Goal: Transaction & Acquisition: Purchase product/service

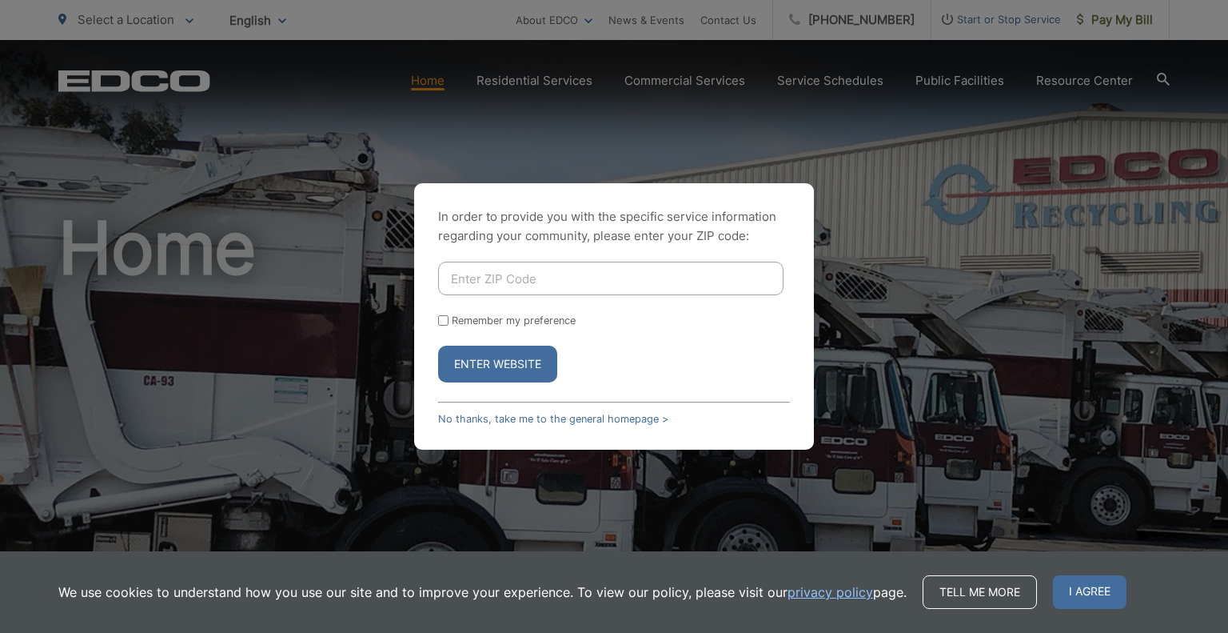
click at [675, 172] on div "In order to provide you with the specific service information regarding your co…" at bounding box center [614, 316] width 1228 height 633
click at [556, 421] on link "No thanks, take me to the general homepage >" at bounding box center [553, 419] width 230 height 12
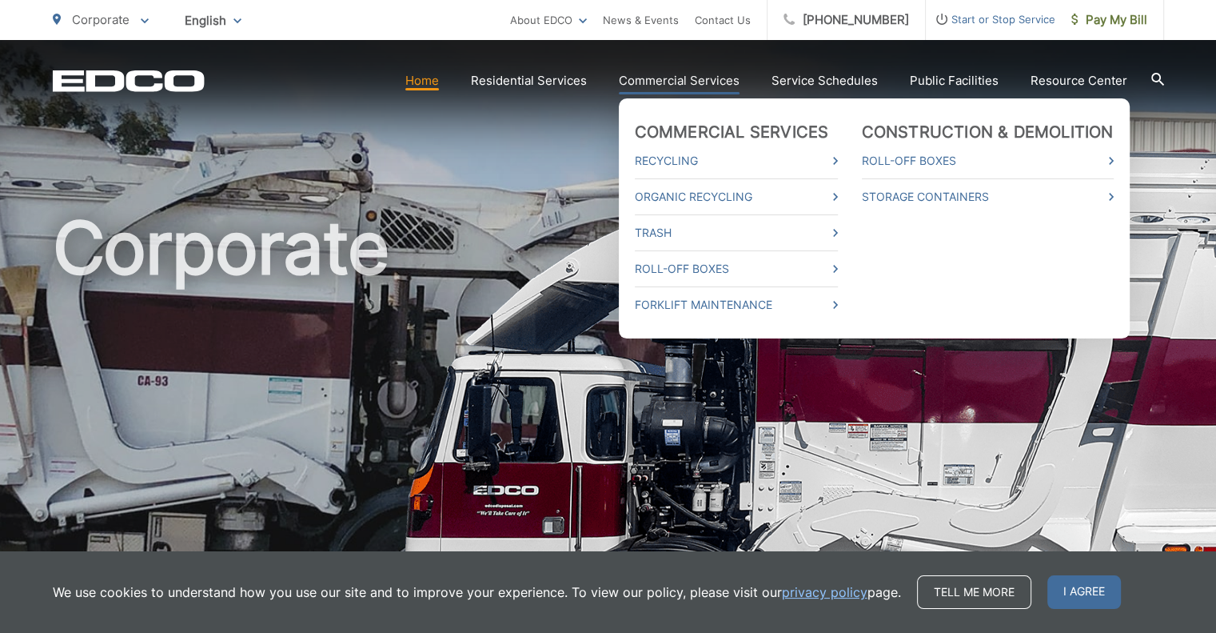
click at [707, 216] on li "Trash" at bounding box center [736, 232] width 203 height 36
click at [838, 235] on icon at bounding box center [835, 233] width 5 height 8
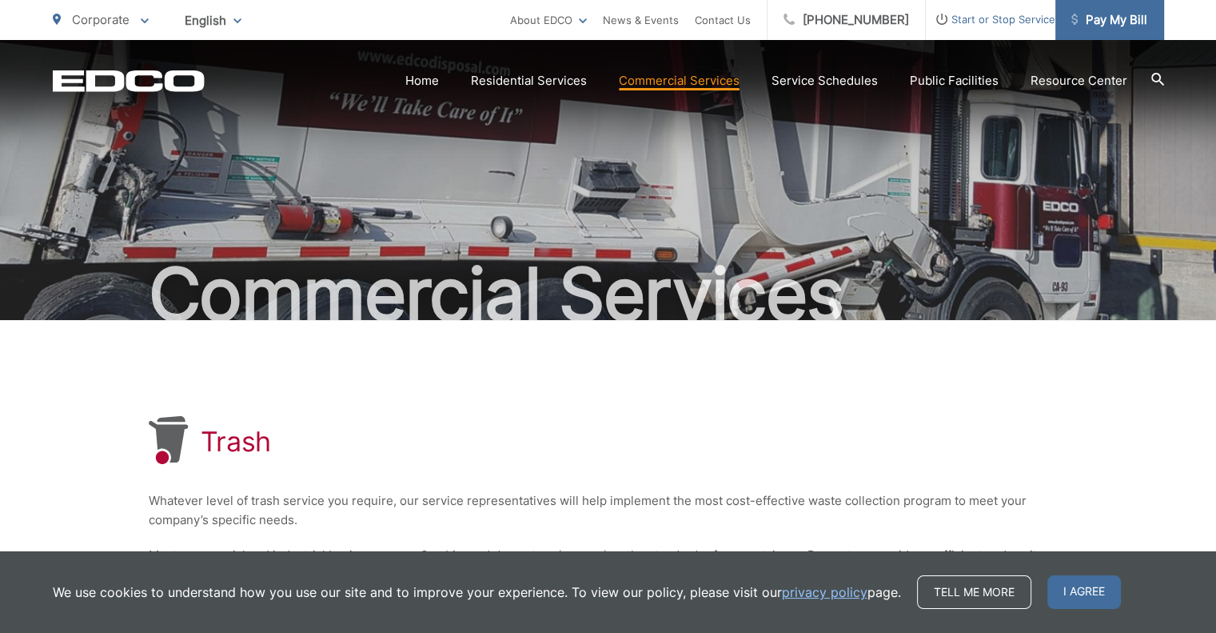
click at [1101, 25] on span "Pay My Bill" at bounding box center [1110, 19] width 76 height 19
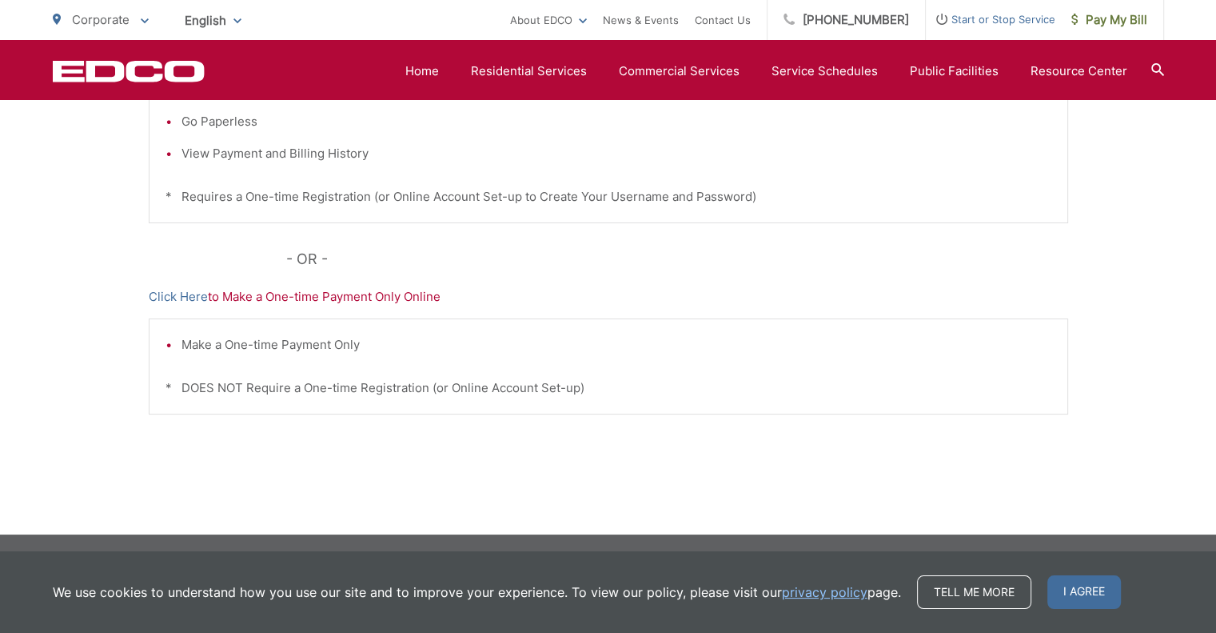
scroll to position [503, 0]
click at [1107, 581] on span "I agree" at bounding box center [1085, 592] width 74 height 34
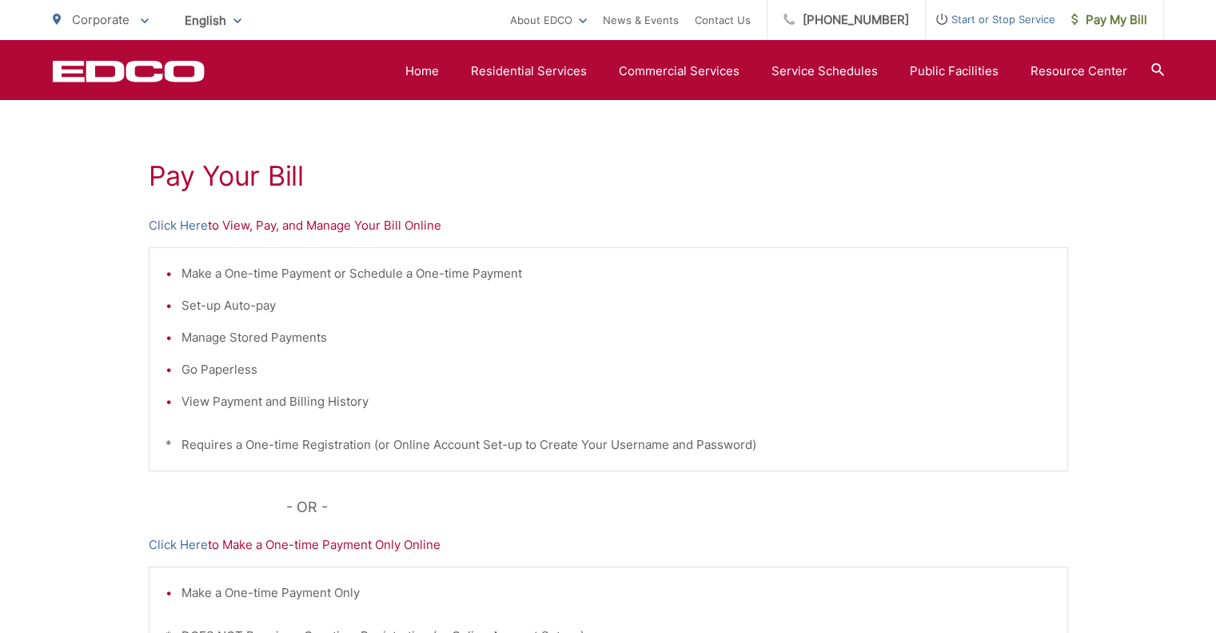
scroll to position [236, 0]
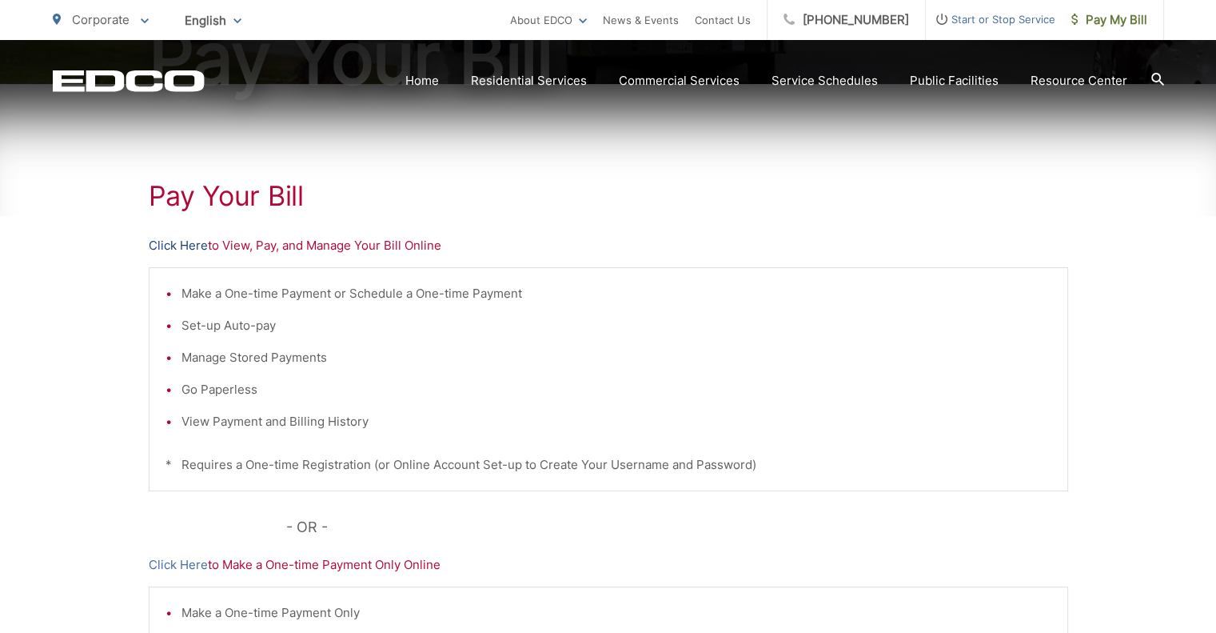
click at [174, 244] on link "Click Here" at bounding box center [178, 245] width 59 height 19
click at [157, 241] on link "Click Here" at bounding box center [178, 245] width 59 height 19
